Goal: Find specific page/section: Find specific page/section

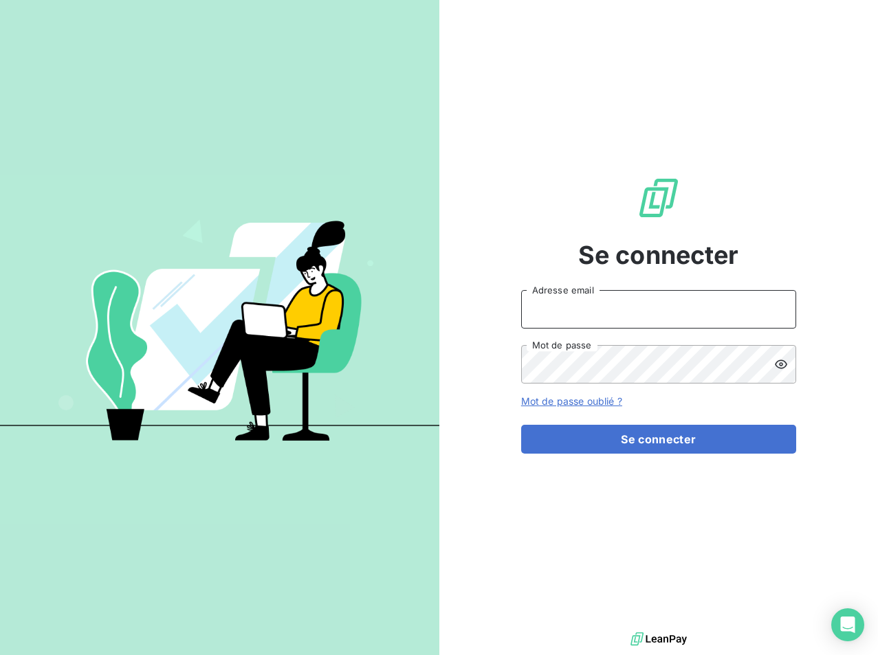
type input "[EMAIL_ADDRESS][DOMAIN_NAME]"
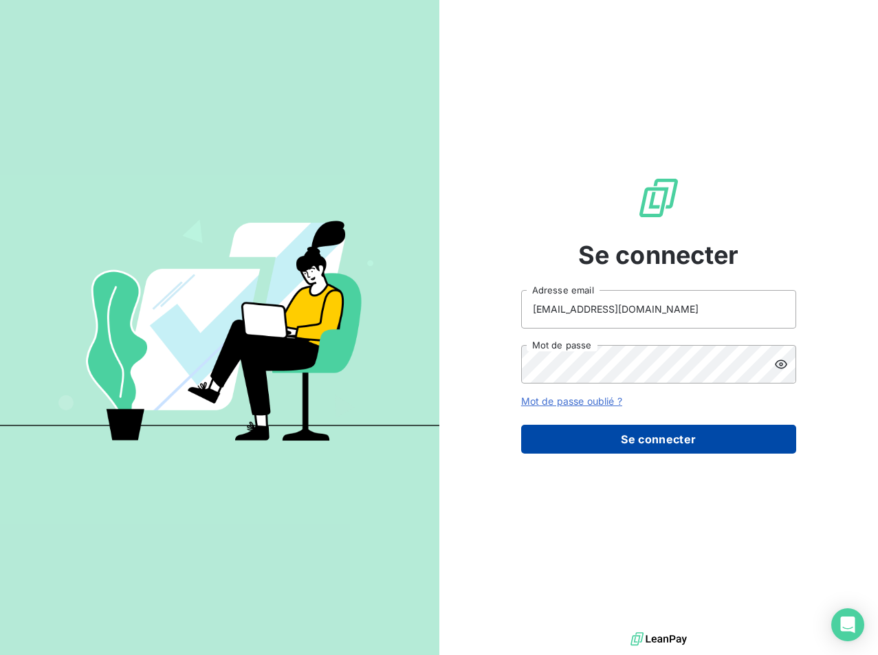
drag, startPoint x: 666, startPoint y: 448, endPoint x: 454, endPoint y: 419, distance: 214.5
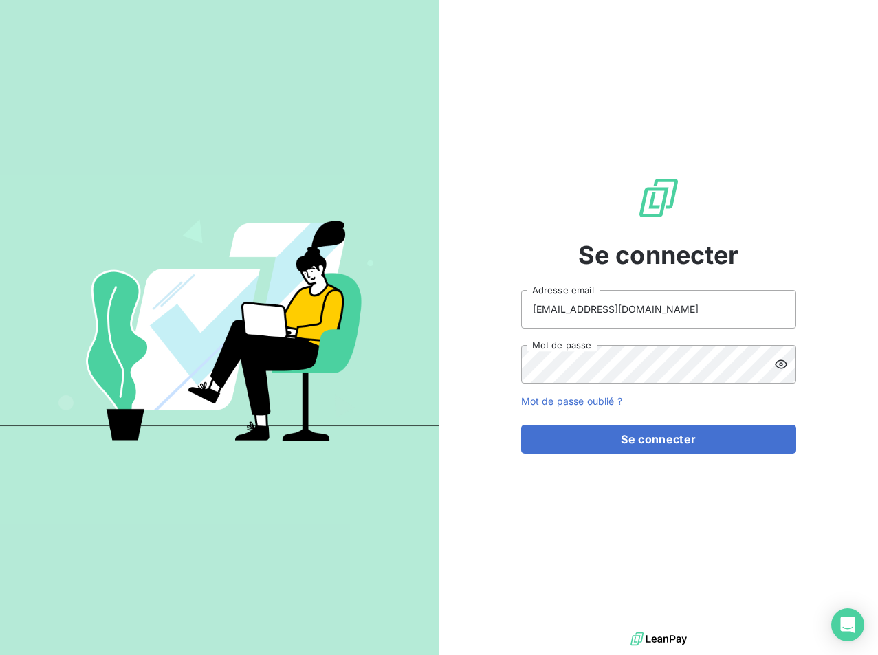
click at [666, 448] on button "Se connecter" at bounding box center [658, 439] width 275 height 29
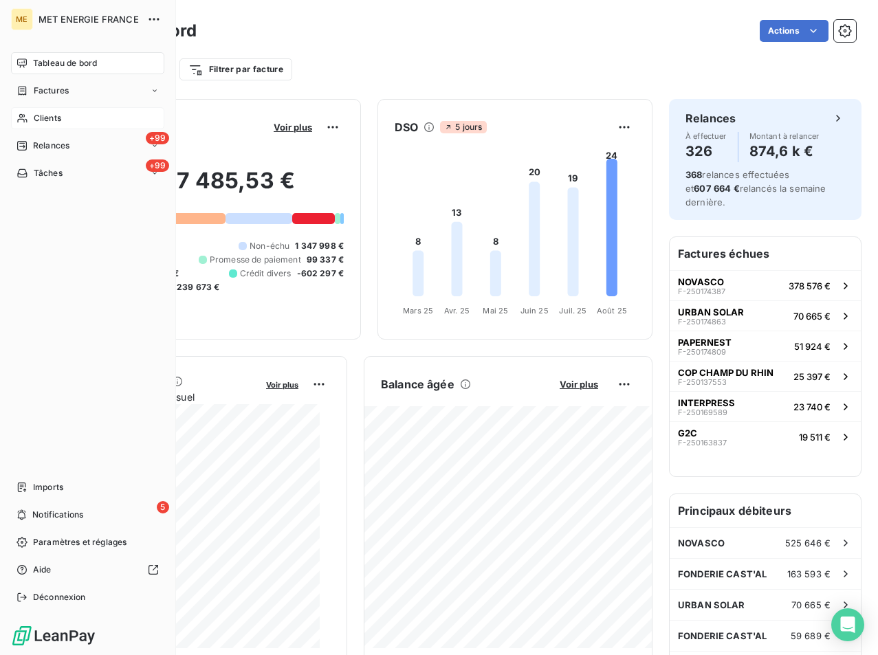
click at [46, 122] on span "Clients" at bounding box center [48, 118] width 28 height 12
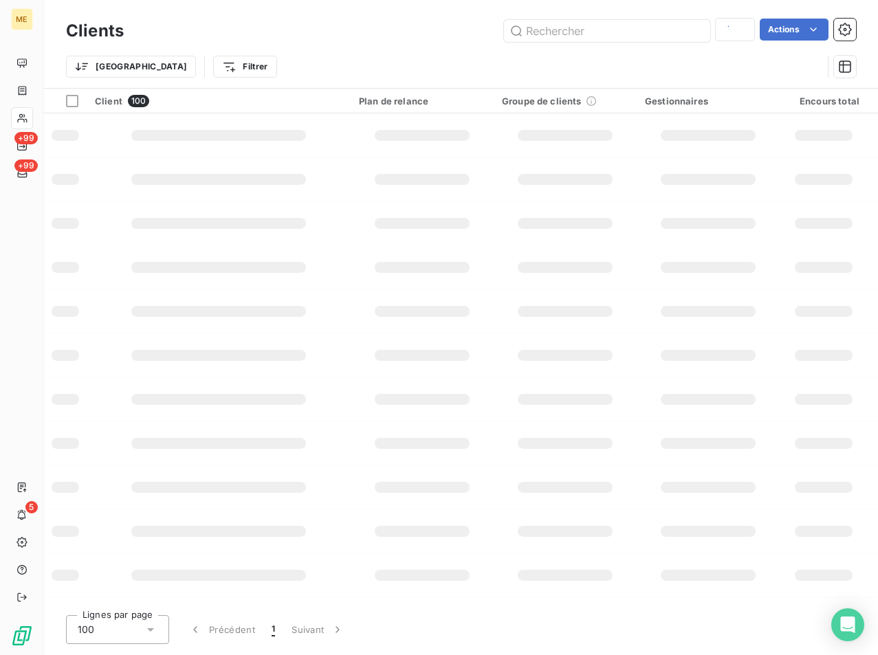
type input "METFRA000018714"
click at [567, 35] on input "text" at bounding box center [607, 31] width 206 height 22
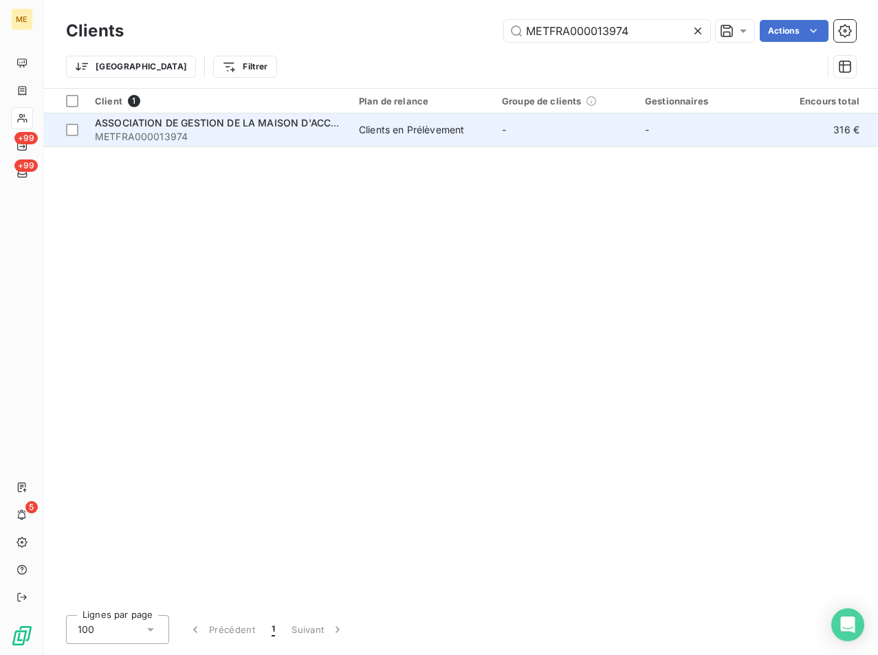
type input "METFRA000013974"
click at [243, 136] on span "METFRA000013974" at bounding box center [219, 137] width 248 height 14
